Goal: Task Accomplishment & Management: Manage account settings

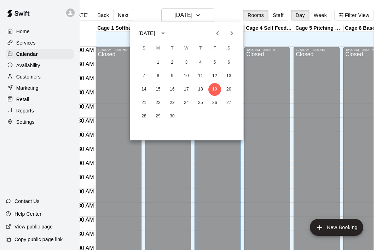
scroll to position [446, 19]
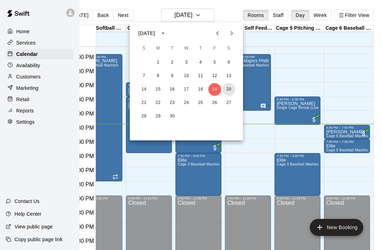
click at [227, 95] on button "20" at bounding box center [229, 89] width 13 height 13
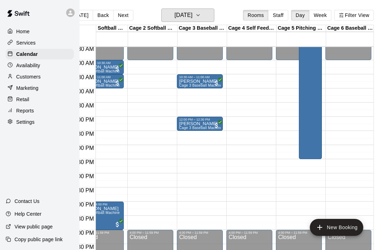
scroll to position [0, 0]
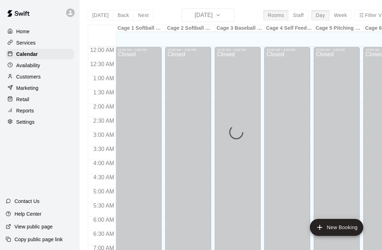
scroll to position [425, 0]
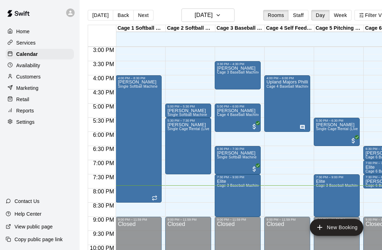
click at [25, 75] on p "Customers" at bounding box center [28, 76] width 24 height 7
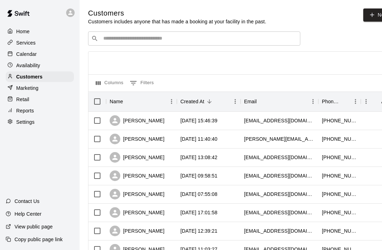
click at [114, 35] on input "Search customers by name or email" at bounding box center [199, 38] width 196 height 7
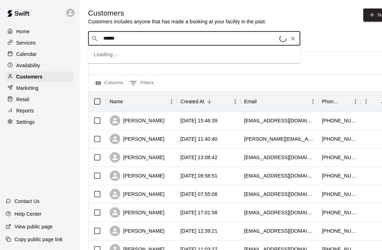
type input "*******"
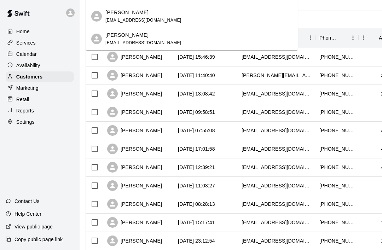
scroll to position [63, 2]
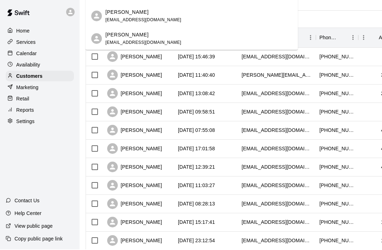
click at [93, 43] on div "[PERSON_NAME] [EMAIL_ADDRESS][DOMAIN_NAME]" at bounding box center [192, 39] width 212 height 23
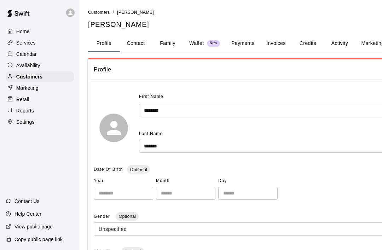
click at [136, 44] on button "Contact" at bounding box center [136, 43] width 32 height 17
select select "**"
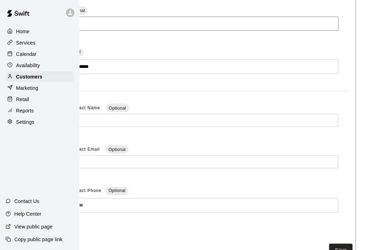
scroll to position [127, 52]
